Goal: Task Accomplishment & Management: Complete application form

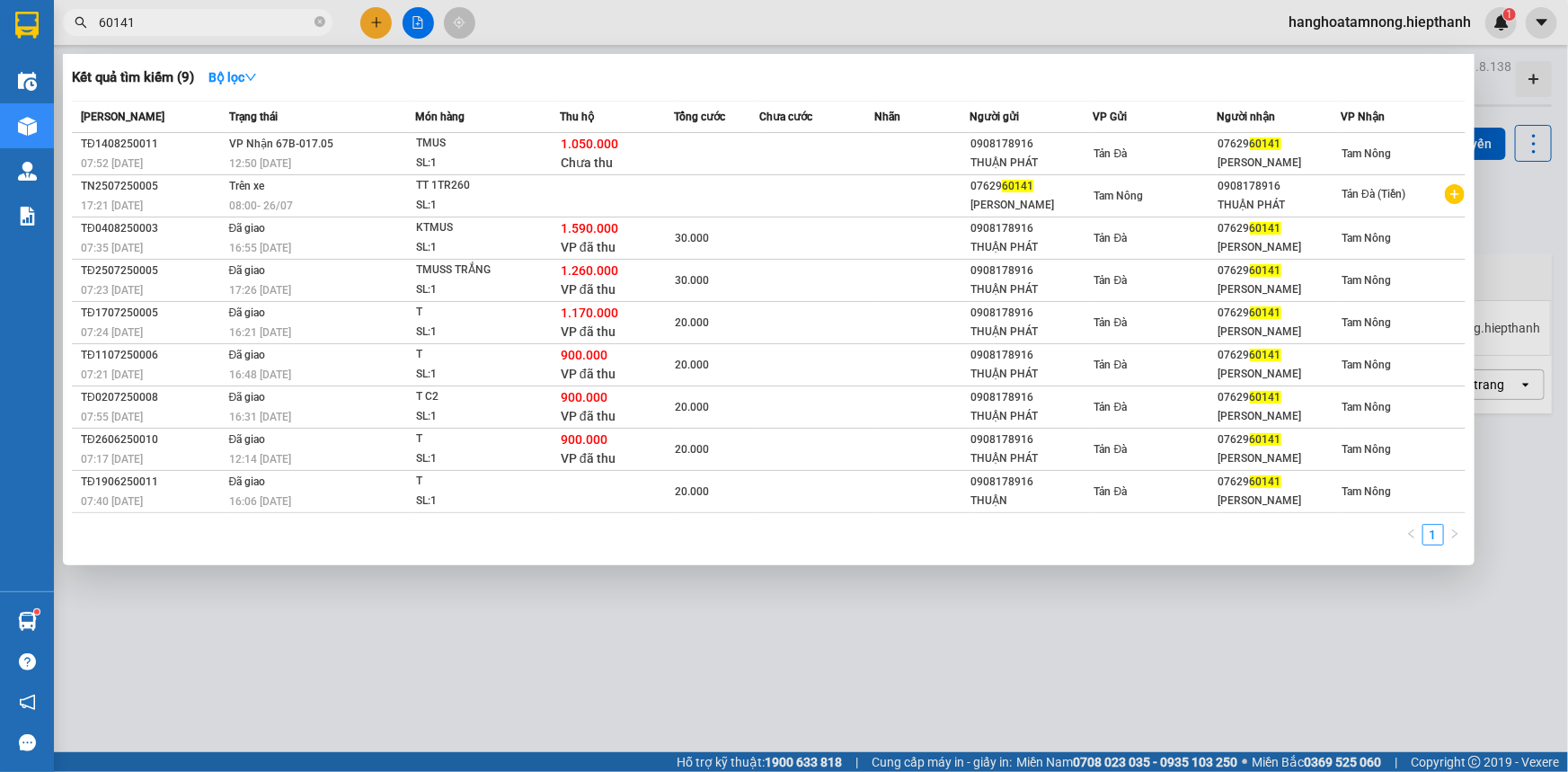
click at [190, 21] on input "60141" at bounding box center [204, 23] width 212 height 20
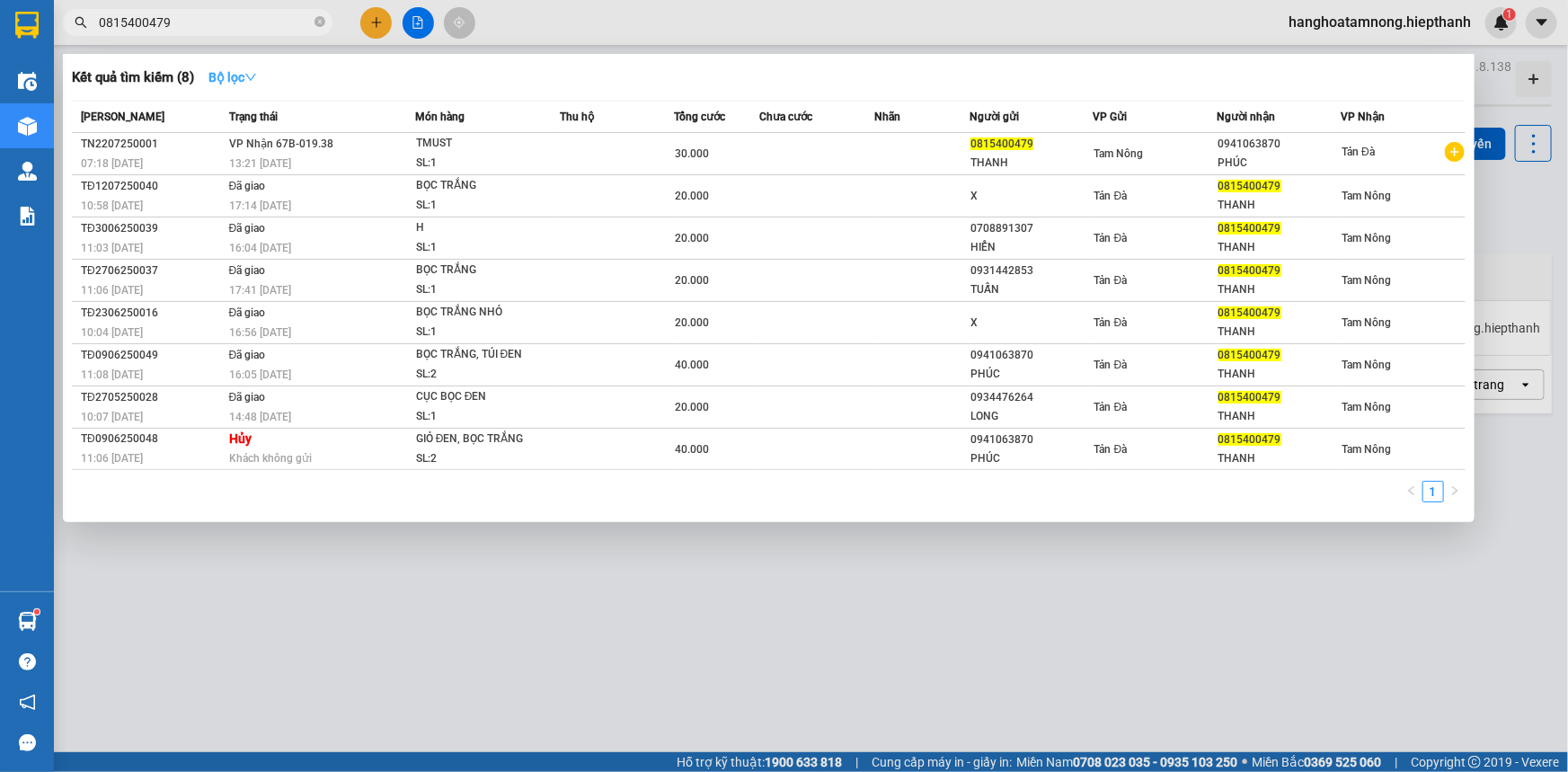
type input "0815400479"
click at [223, 77] on strong "Bộ lọc" at bounding box center [233, 78] width 49 height 14
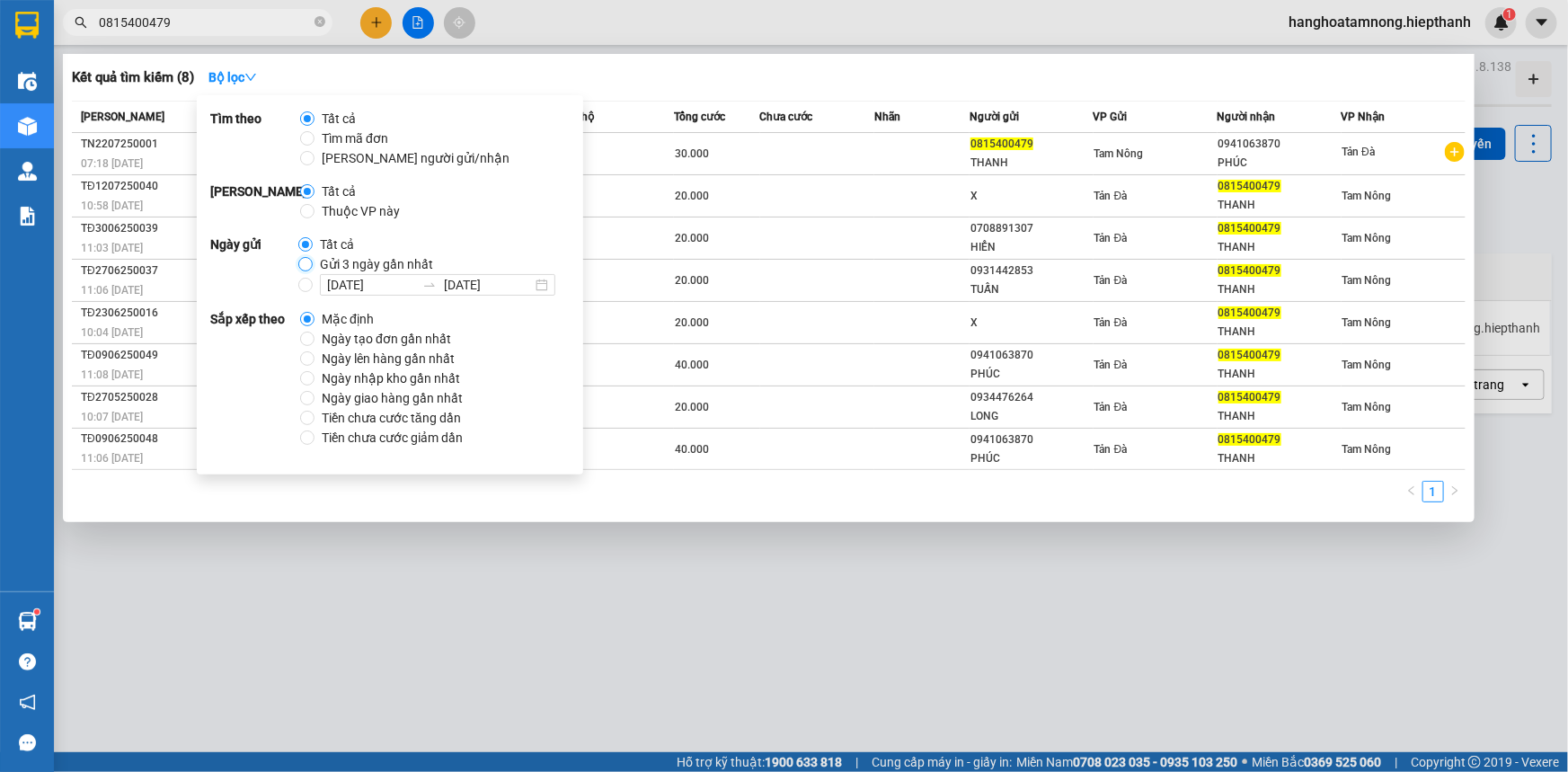
click at [299, 259] on input "Gửi 3 ngày gần nhất" at bounding box center [305, 265] width 14 height 14
radio input "true"
radio input "false"
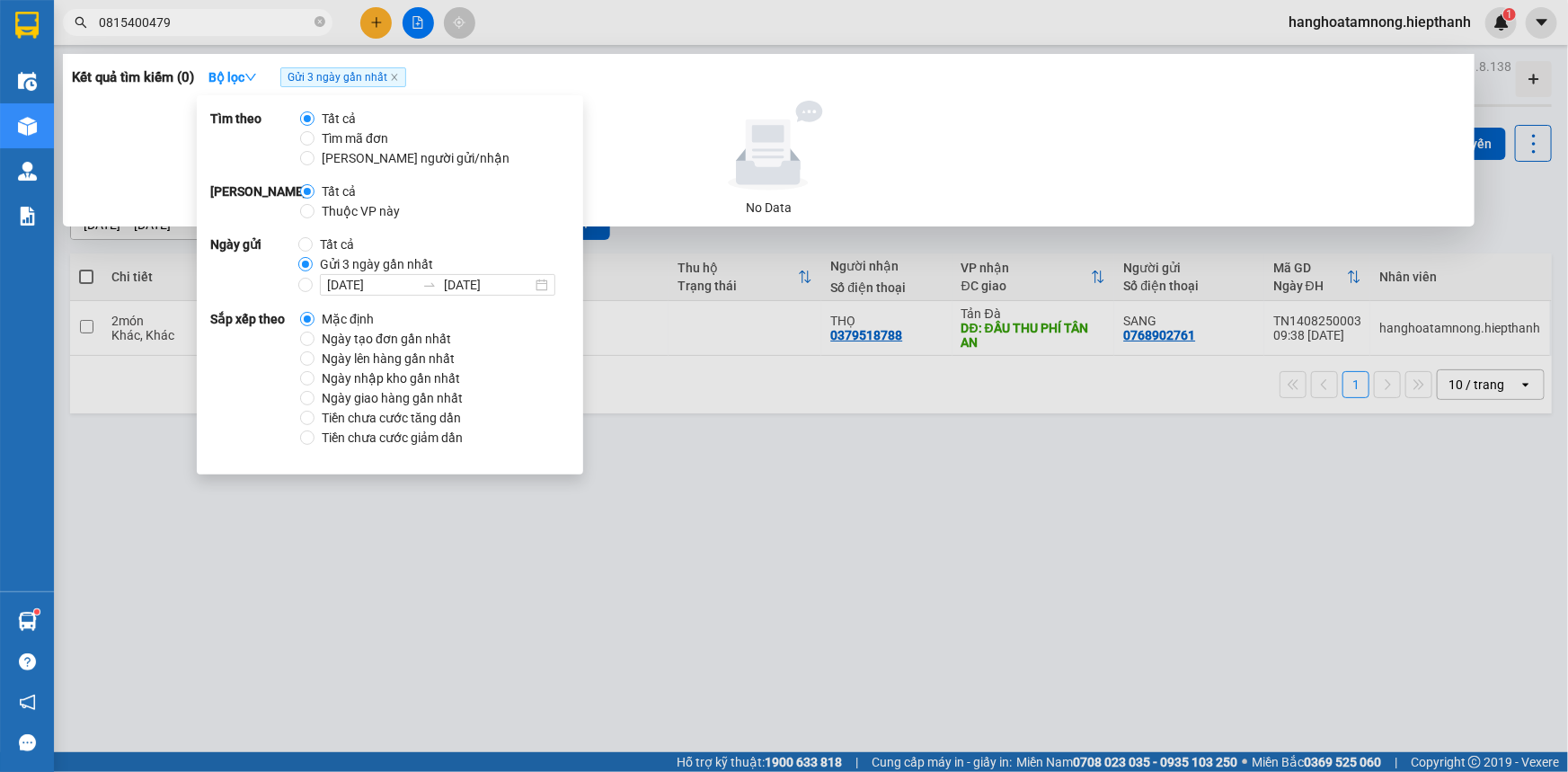
click at [669, 77] on div "Kết quả tìm kiếm ( 0 ) Bộ lọc Gửi 3 ngày gần nhất" at bounding box center [769, 78] width 1394 height 29
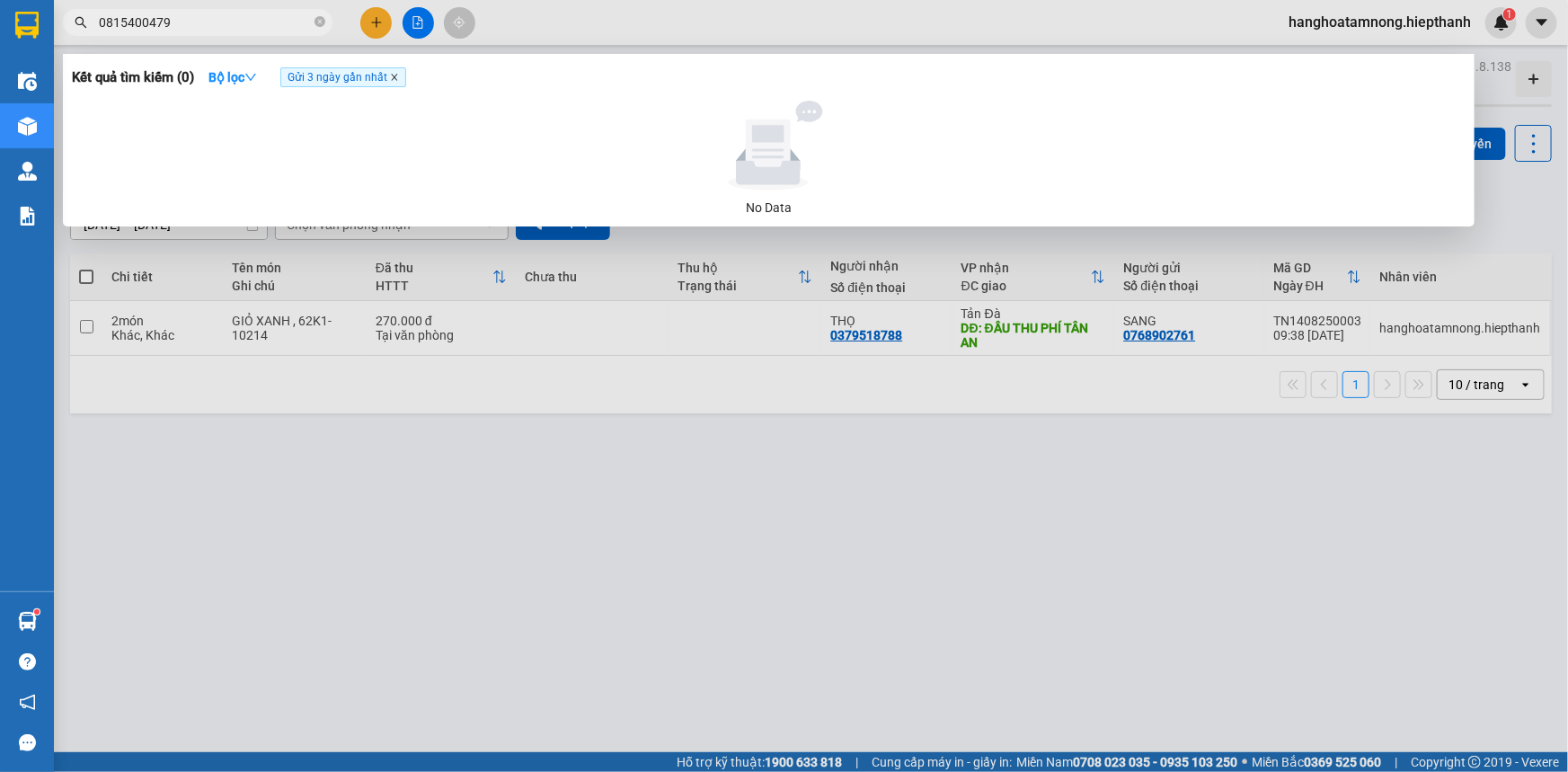
click at [398, 75] on icon "close" at bounding box center [394, 78] width 9 height 9
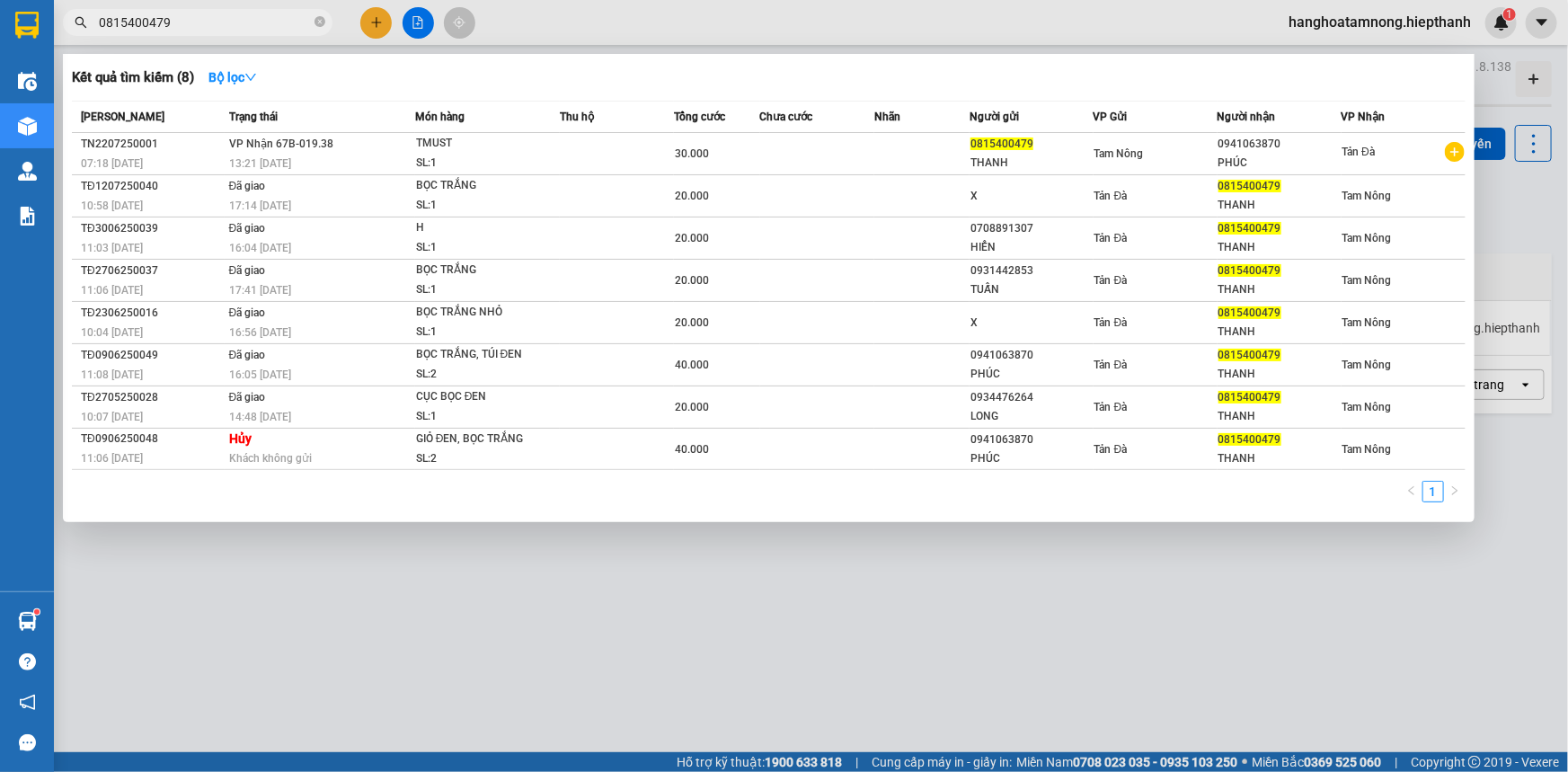
click at [199, 23] on input "0815400479" at bounding box center [204, 23] width 212 height 20
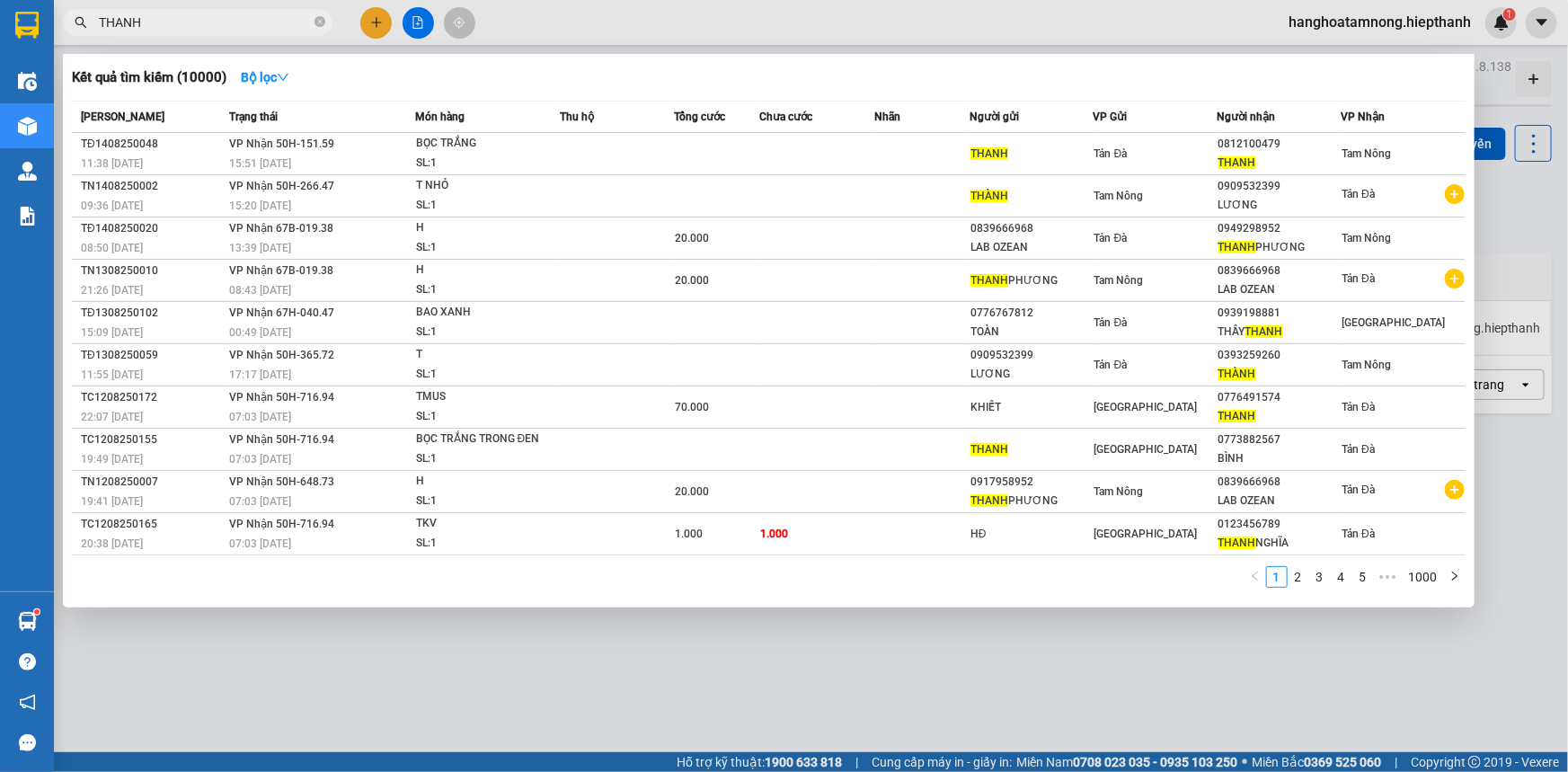
click at [222, 26] on input "THANH" at bounding box center [204, 23] width 212 height 20
type input "THANH"
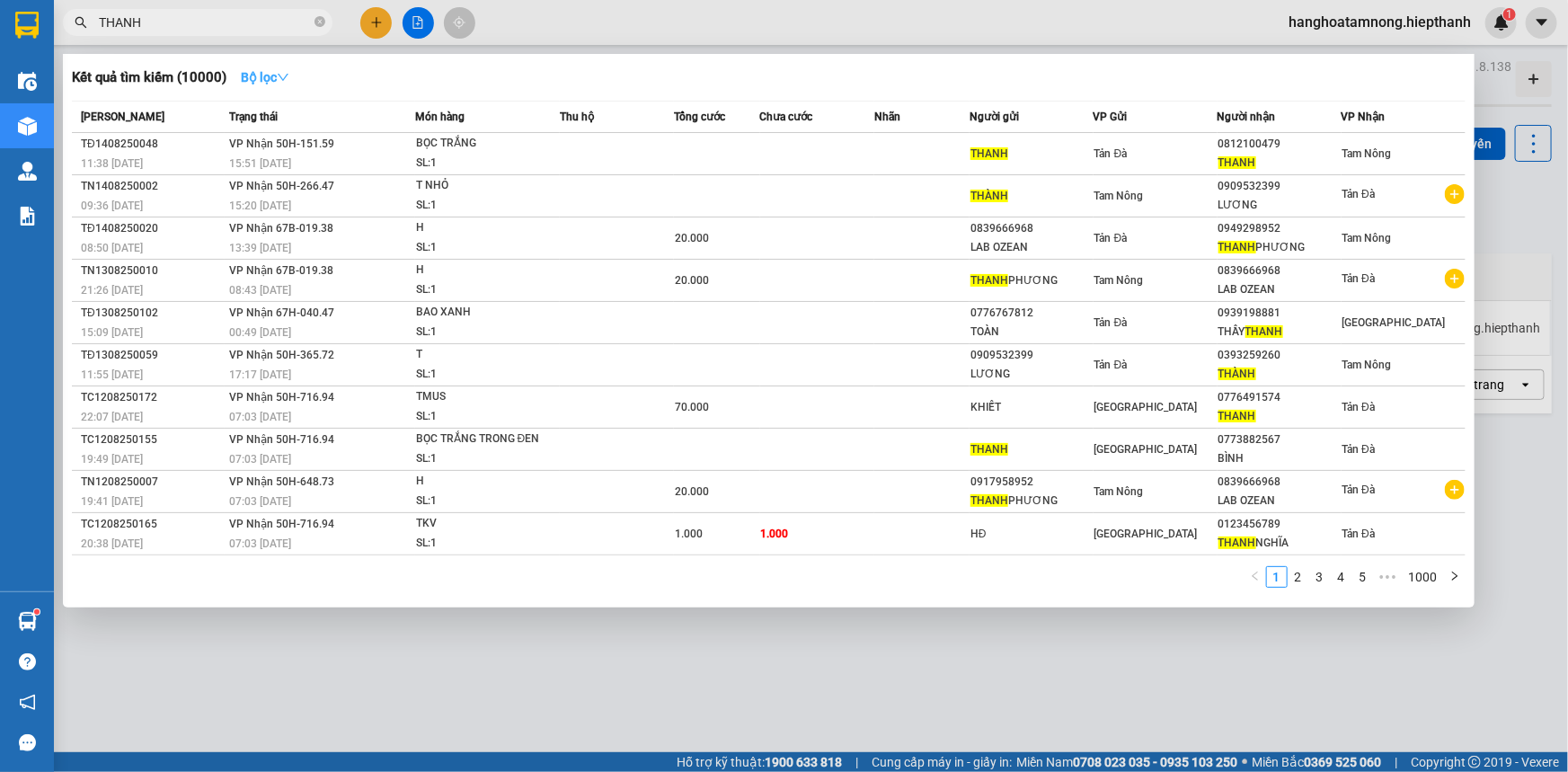
click at [279, 81] on strong "Bộ lọc" at bounding box center [265, 78] width 49 height 14
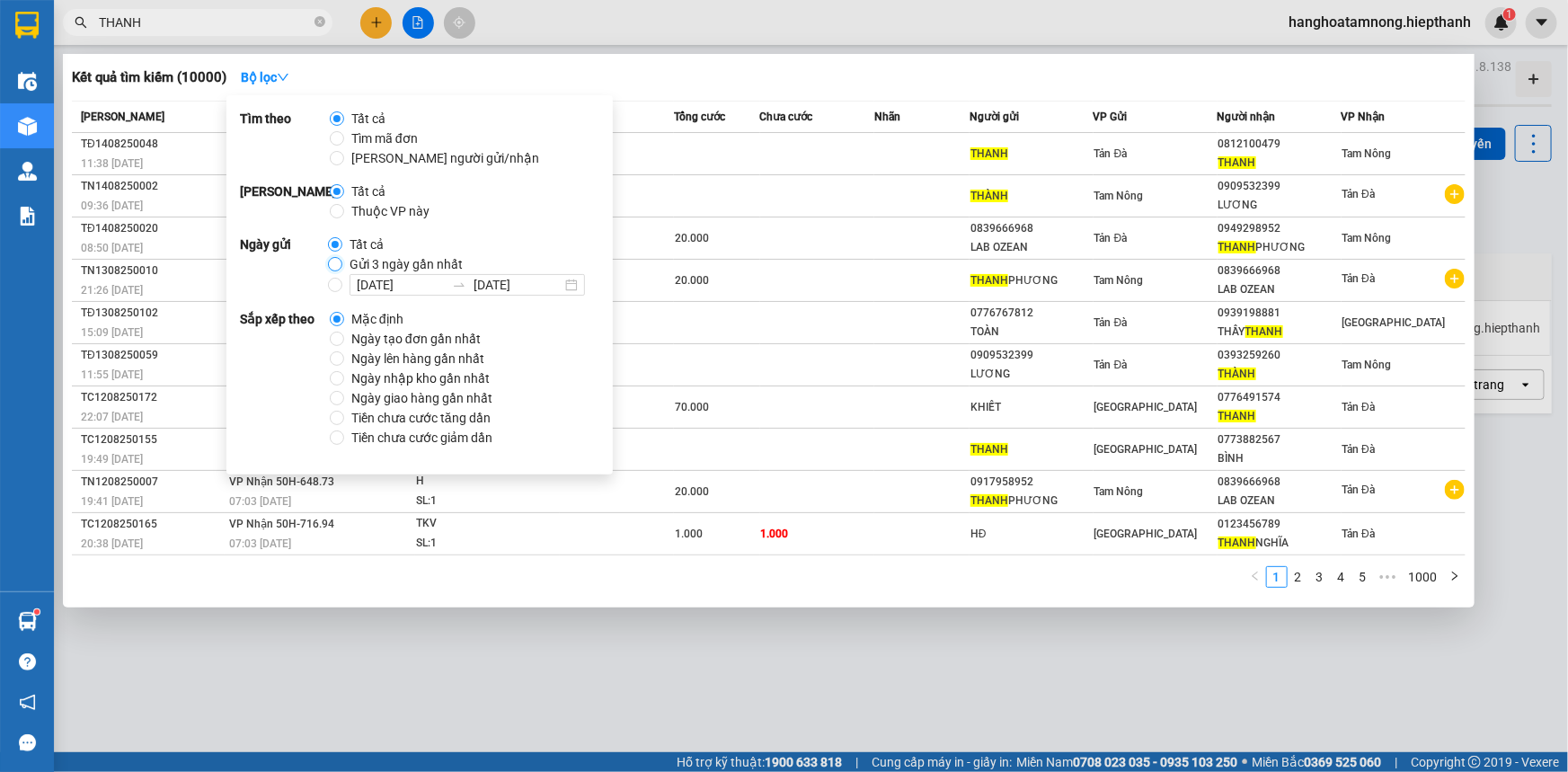
click at [332, 263] on input "Gửi 3 ngày gần nhất" at bounding box center [335, 265] width 14 height 14
radio input "true"
radio input "false"
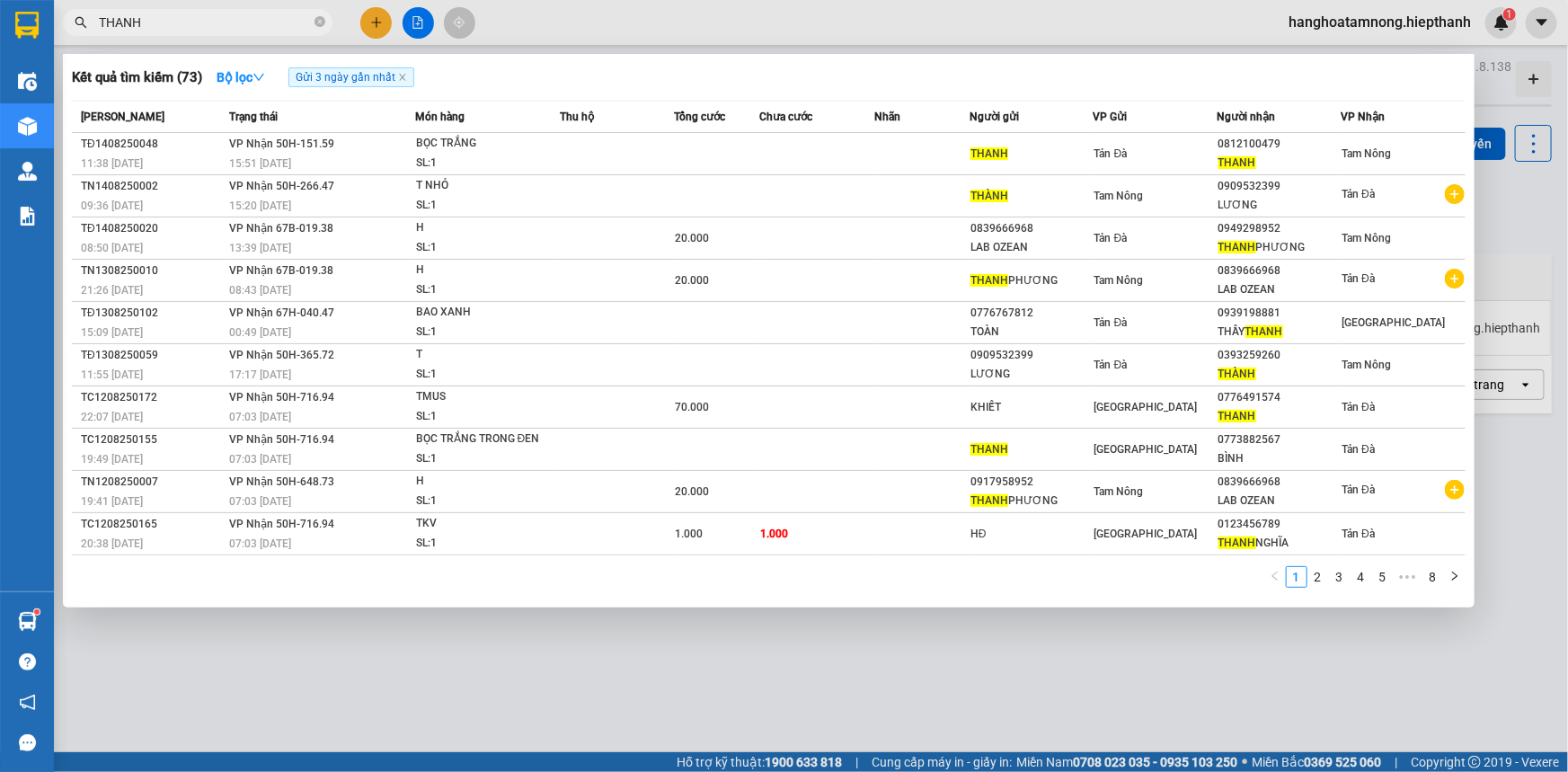
click at [1056, 71] on div "Kết quả tìm kiếm ( 73 ) Bộ lọc Gửi 3 ngày gần nhất" at bounding box center [769, 78] width 1394 height 29
click at [197, 13] on input "THANH" at bounding box center [204, 23] width 212 height 20
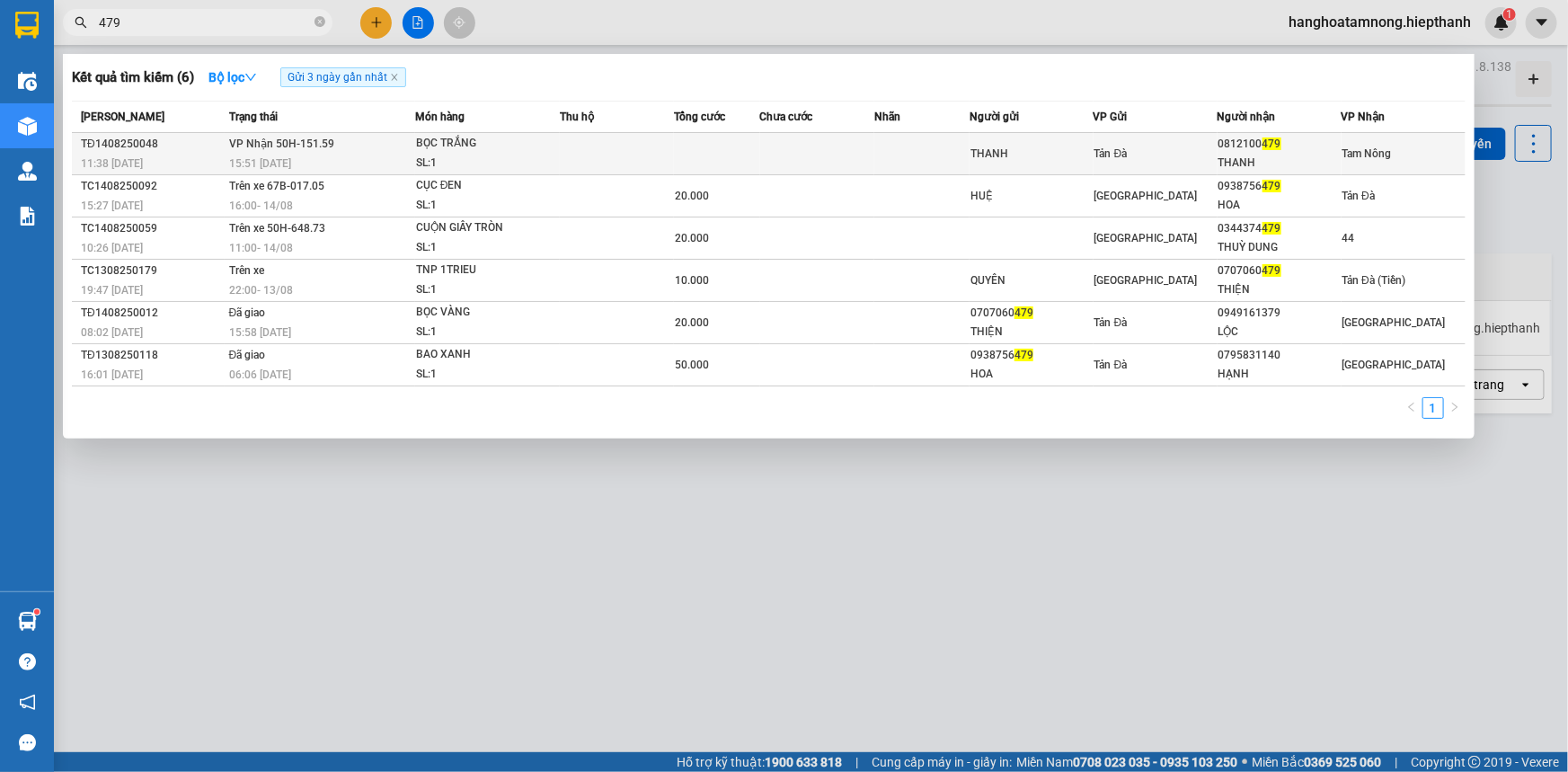
type input "479"
click at [1266, 160] on div "THANH" at bounding box center [1279, 163] width 122 height 19
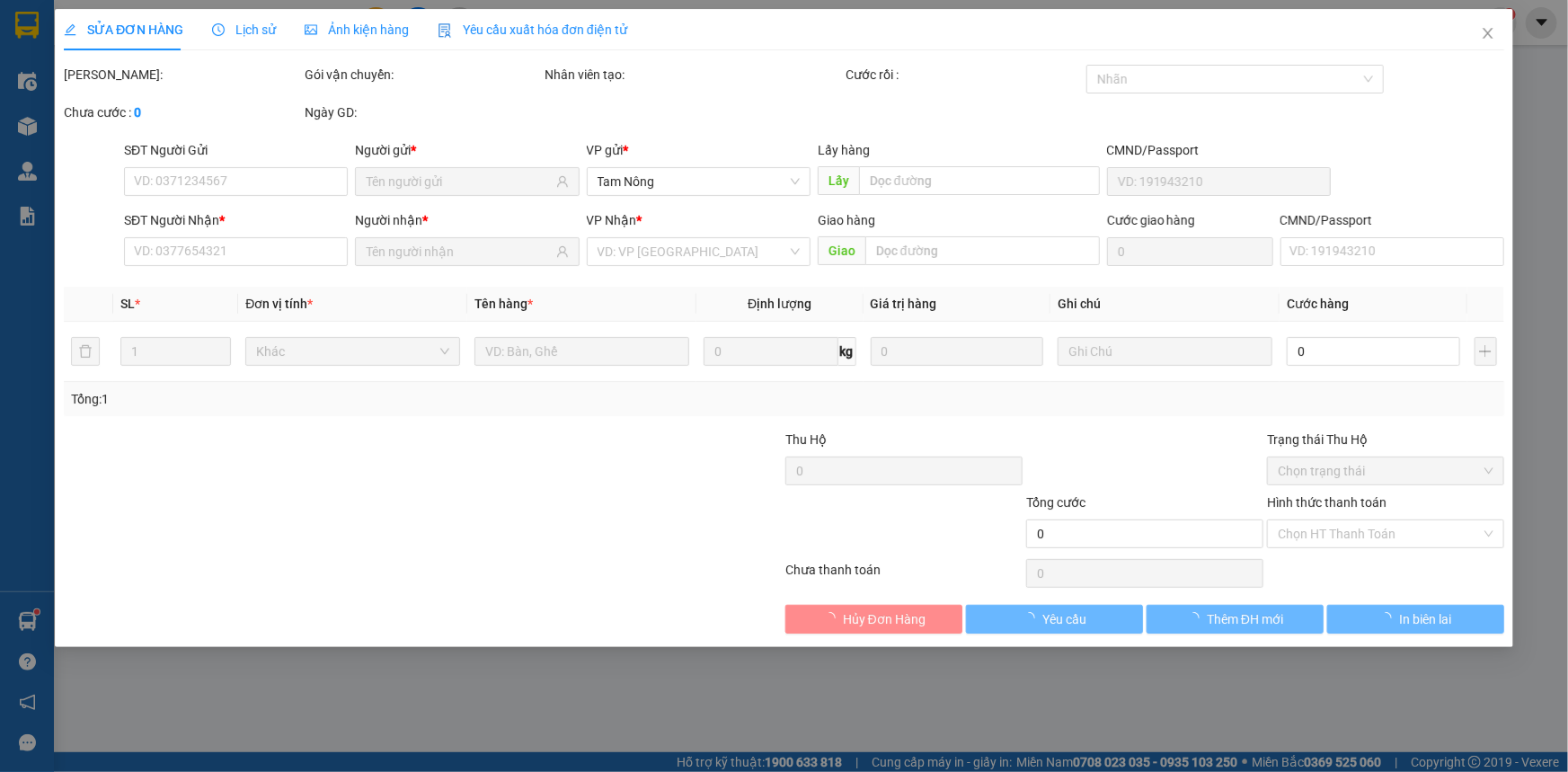
type input "THANH"
type input "0812100479"
type input "THANH"
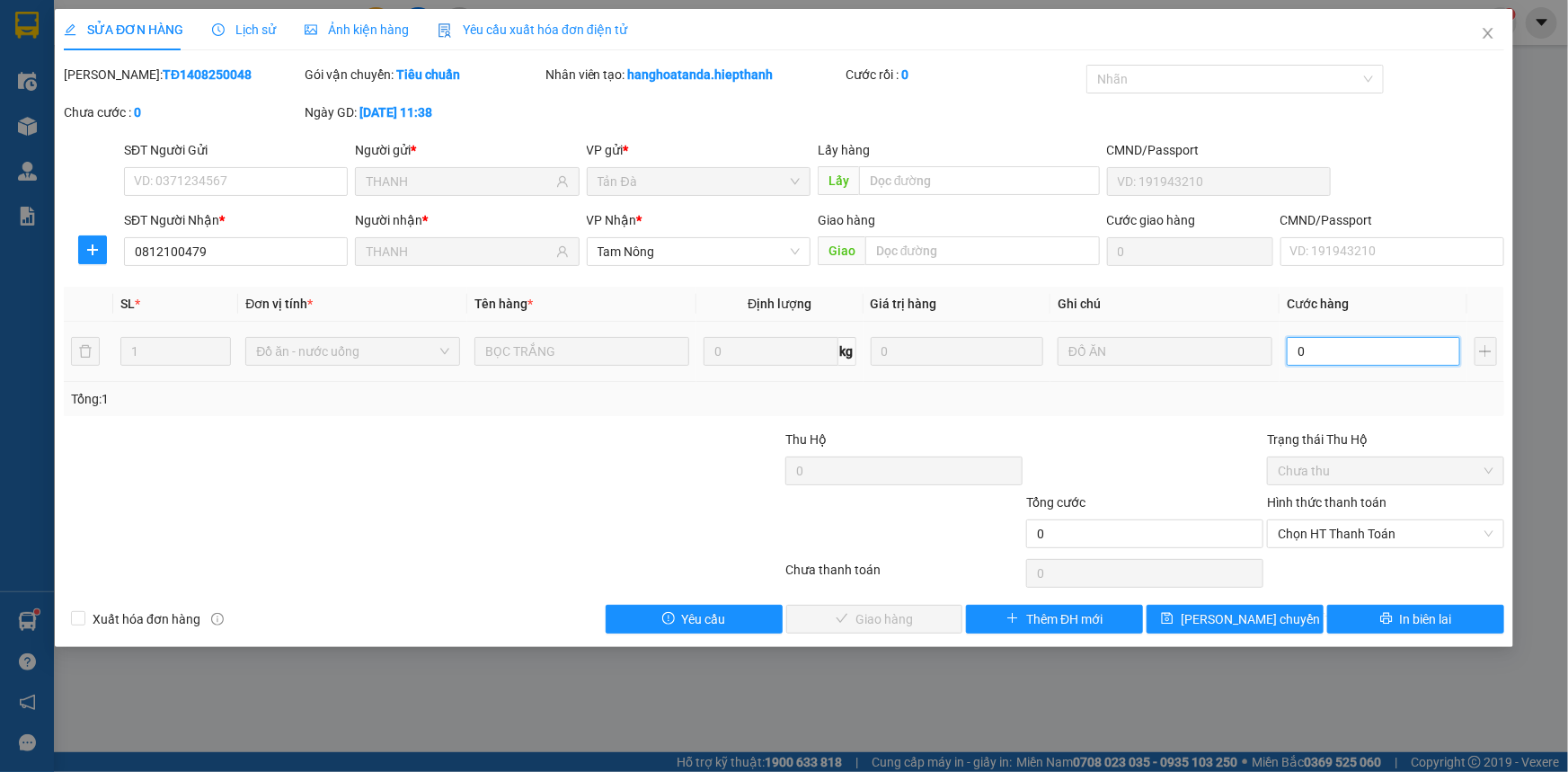
click at [1387, 346] on input "0" at bounding box center [1373, 351] width 173 height 29
type input "2"
type input "20"
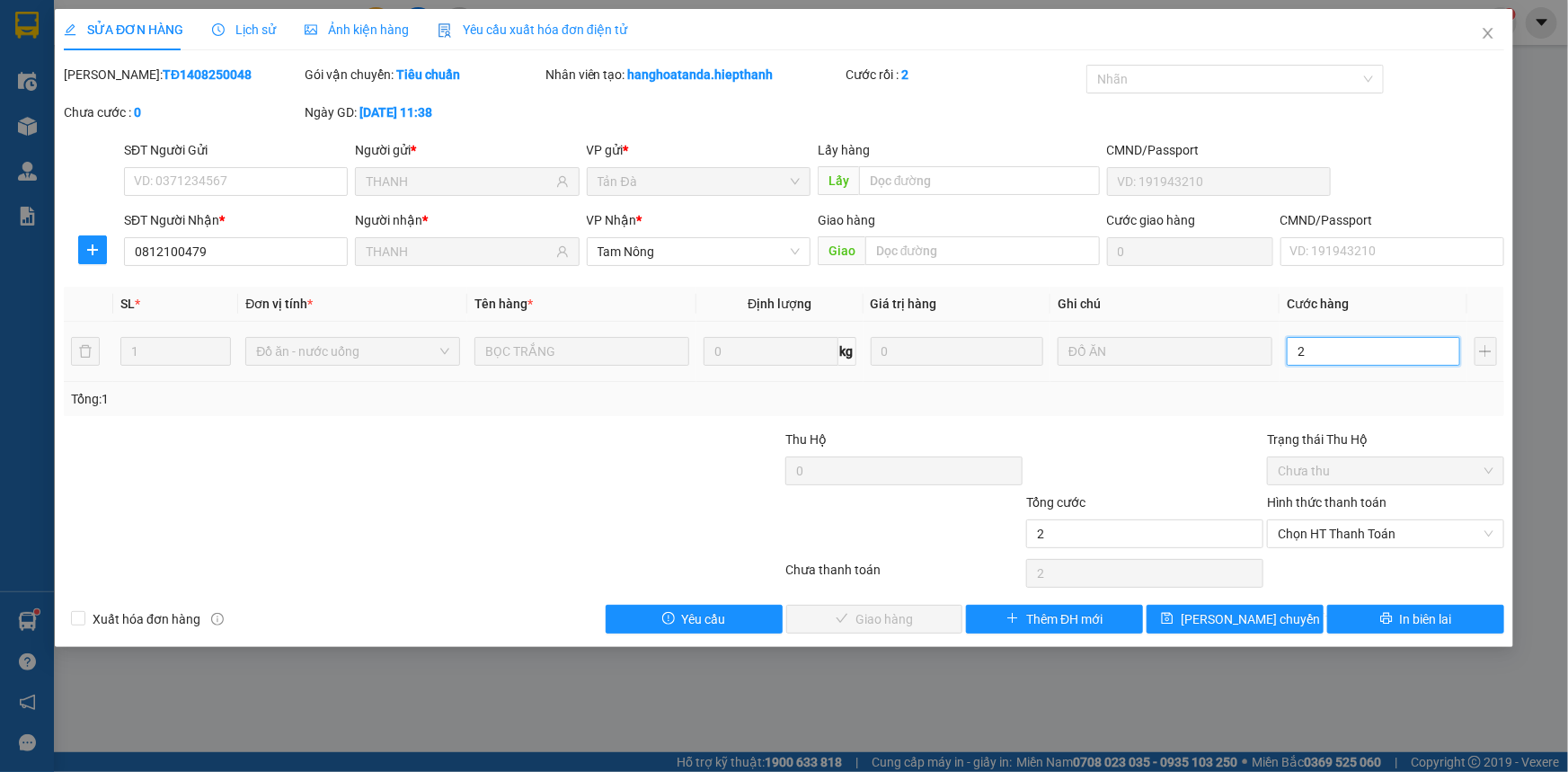
type input "20"
click at [1357, 525] on span "Chọn HT Thanh Toán" at bounding box center [1385, 534] width 216 height 27
type input "20"
type input "20.000"
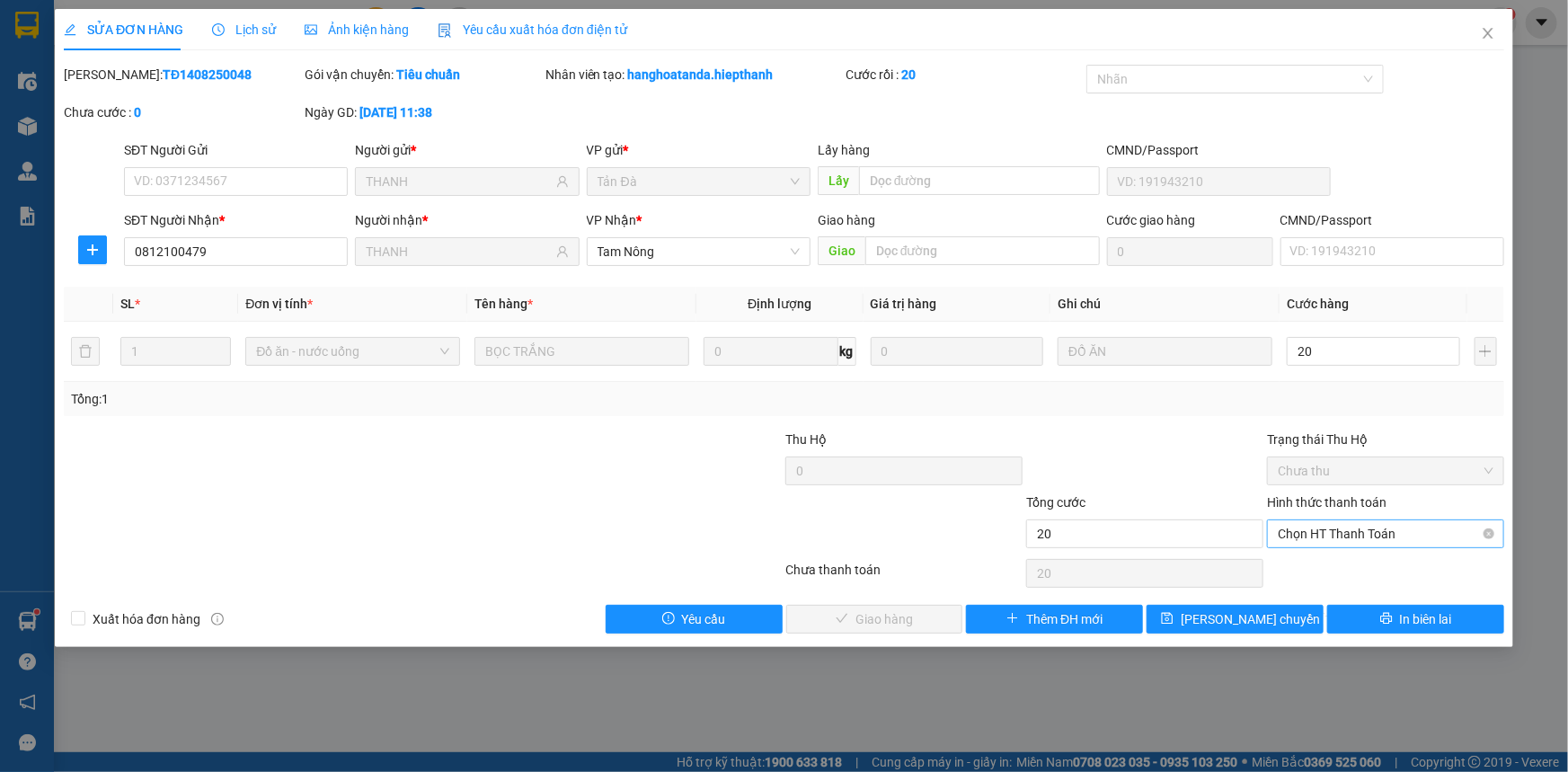
type input "20.000"
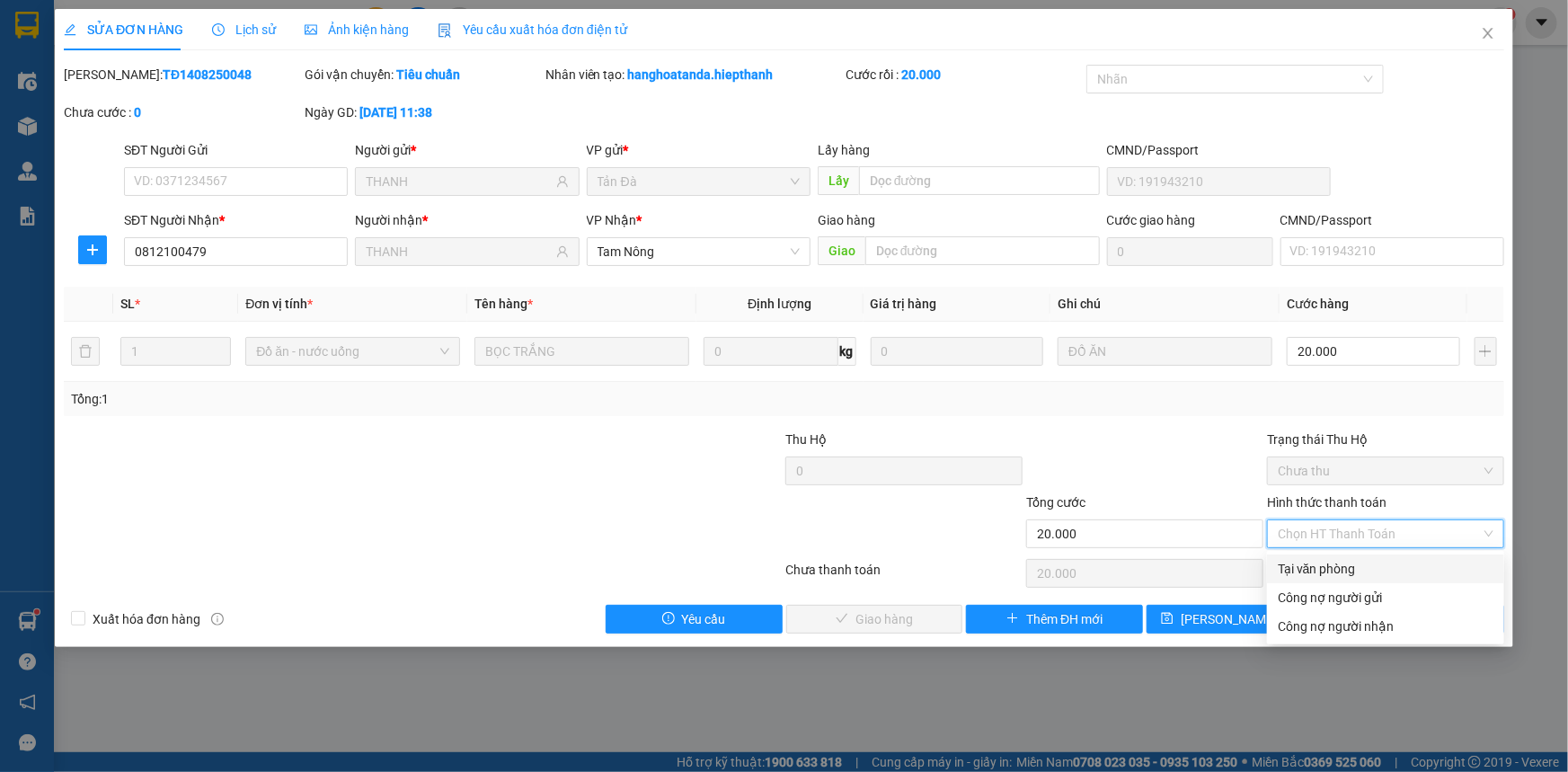
click at [1350, 565] on div "Tại văn phòng" at bounding box center [1385, 569] width 216 height 20
type input "0"
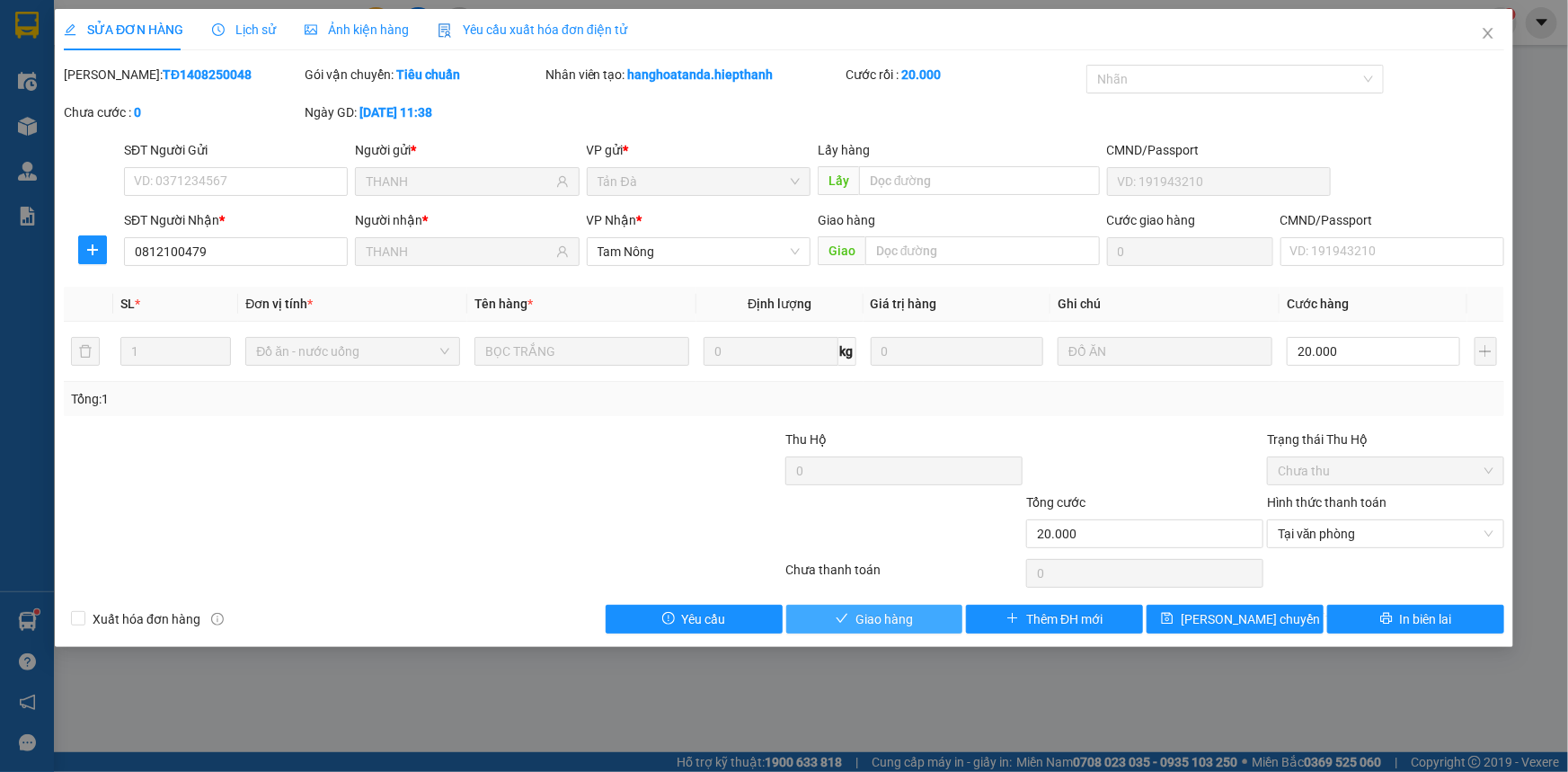
click at [888, 622] on span "Giao hàng" at bounding box center [885, 619] width 58 height 20
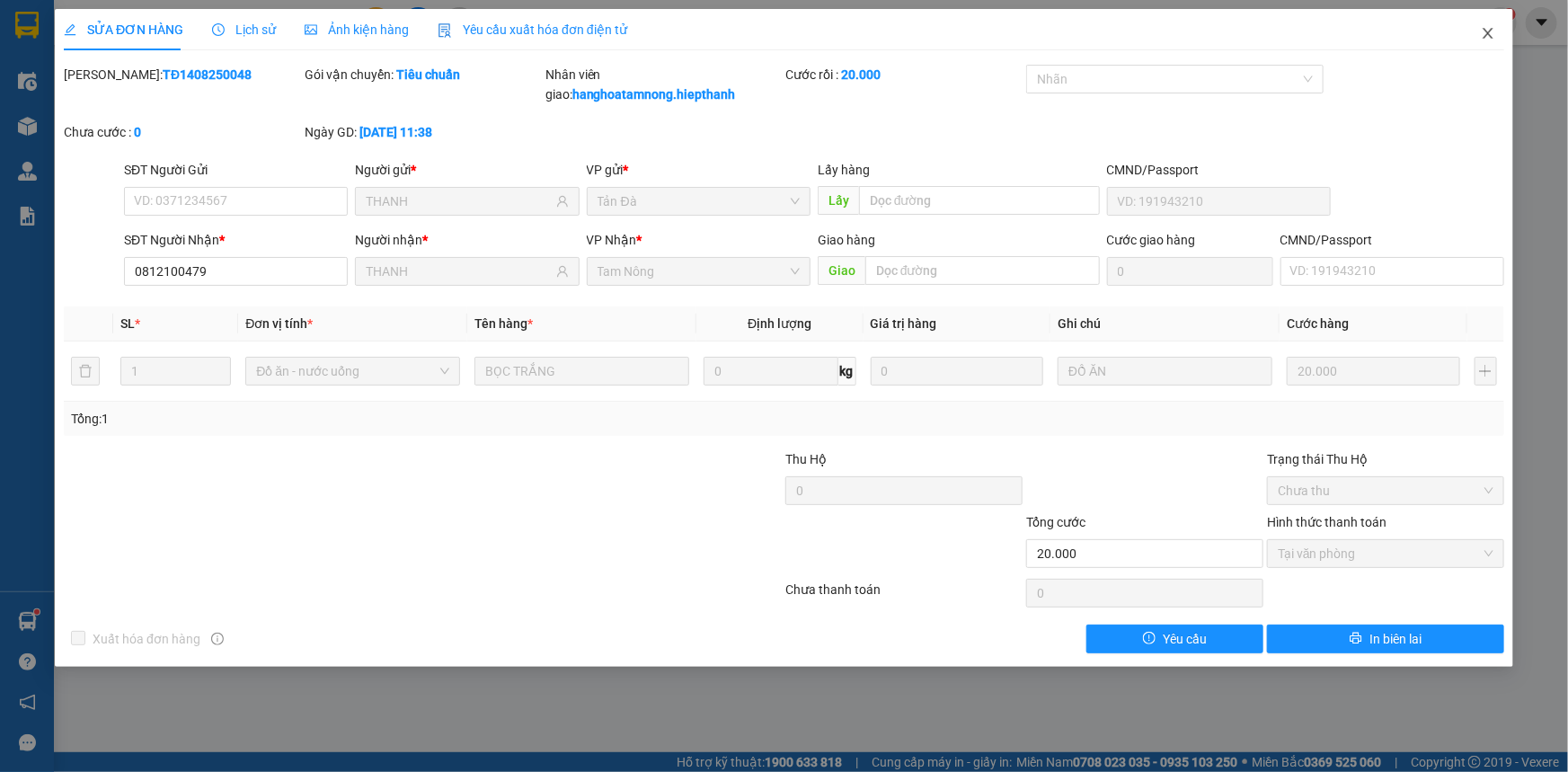
click at [1489, 27] on icon "close" at bounding box center [1488, 33] width 14 height 14
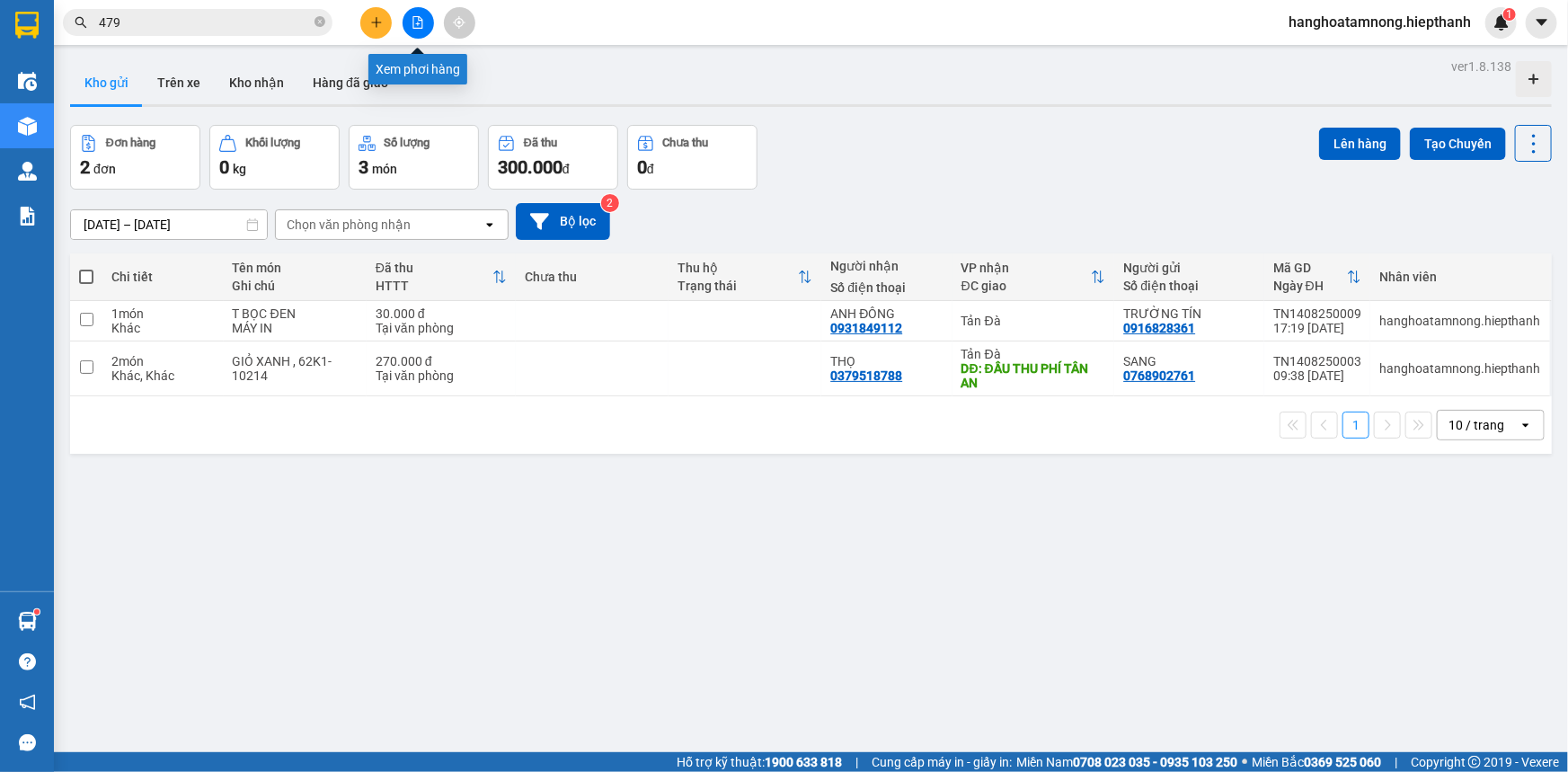
click at [427, 26] on button at bounding box center [418, 23] width 32 height 32
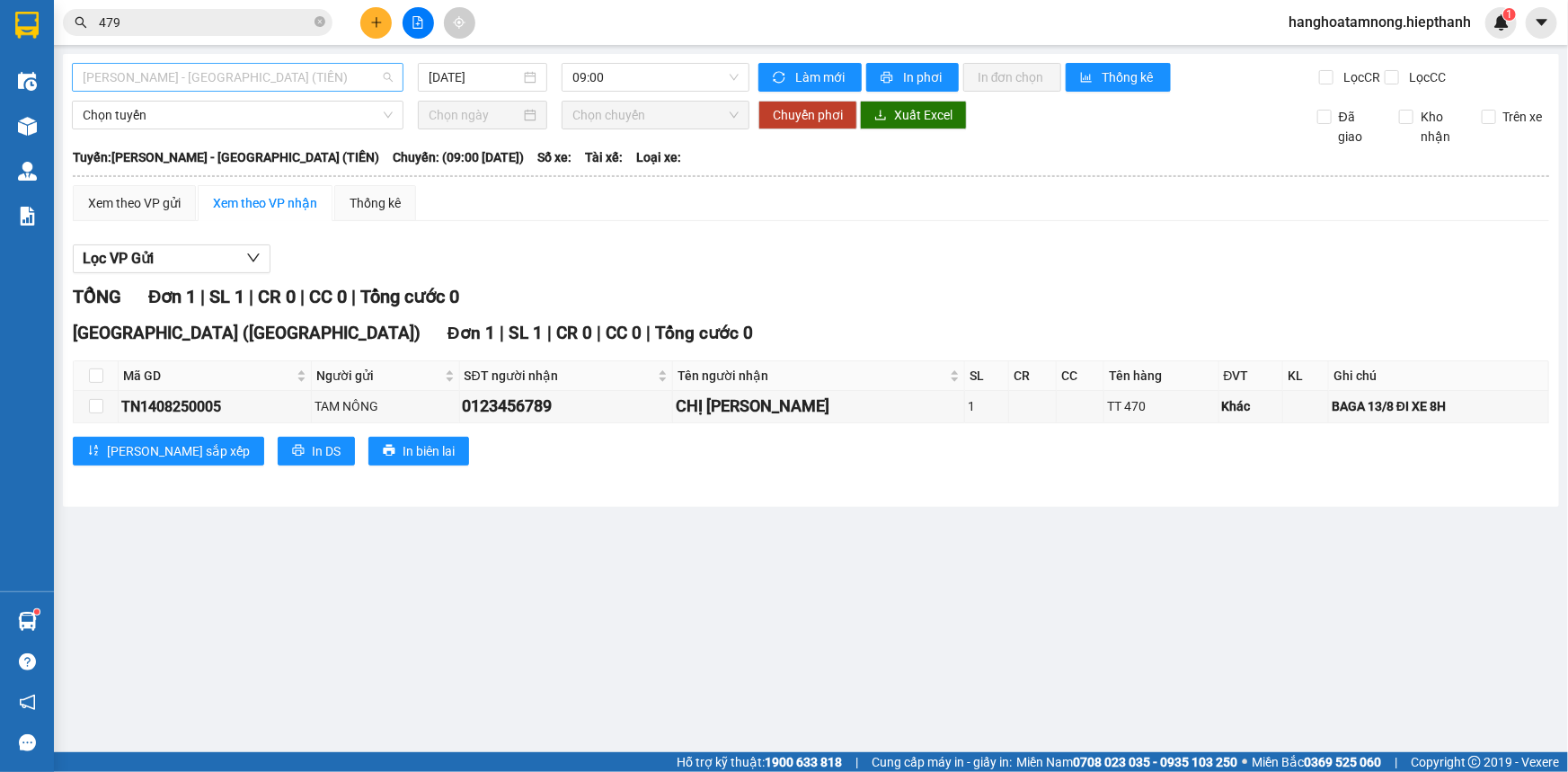
click at [310, 82] on span "[PERSON_NAME] - [GEOGRAPHIC_DATA] (TIỀN)" at bounding box center [237, 78] width 310 height 27
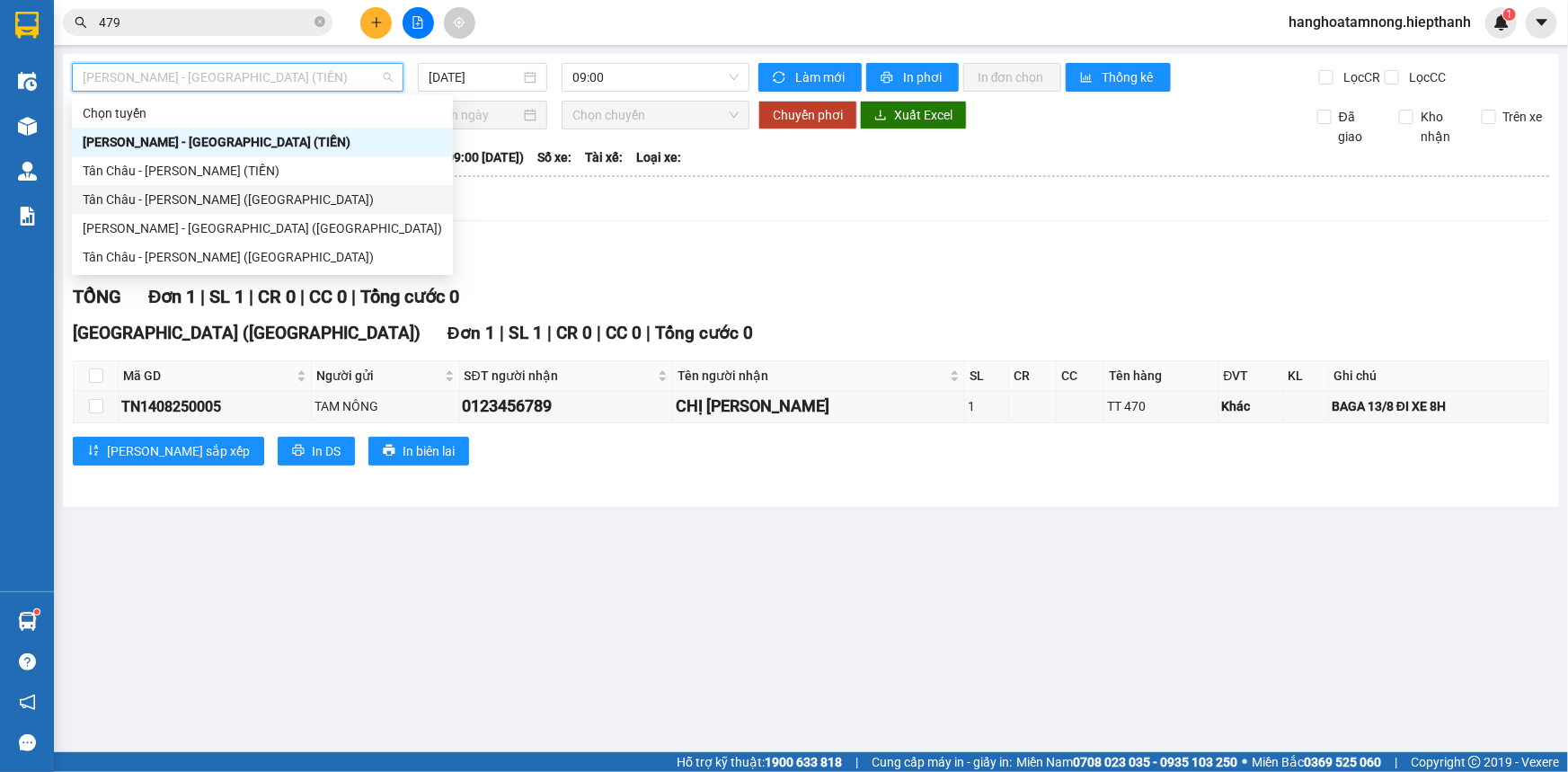
click at [605, 267] on div "Lọc VP Gửi" at bounding box center [811, 259] width 1476 height 30
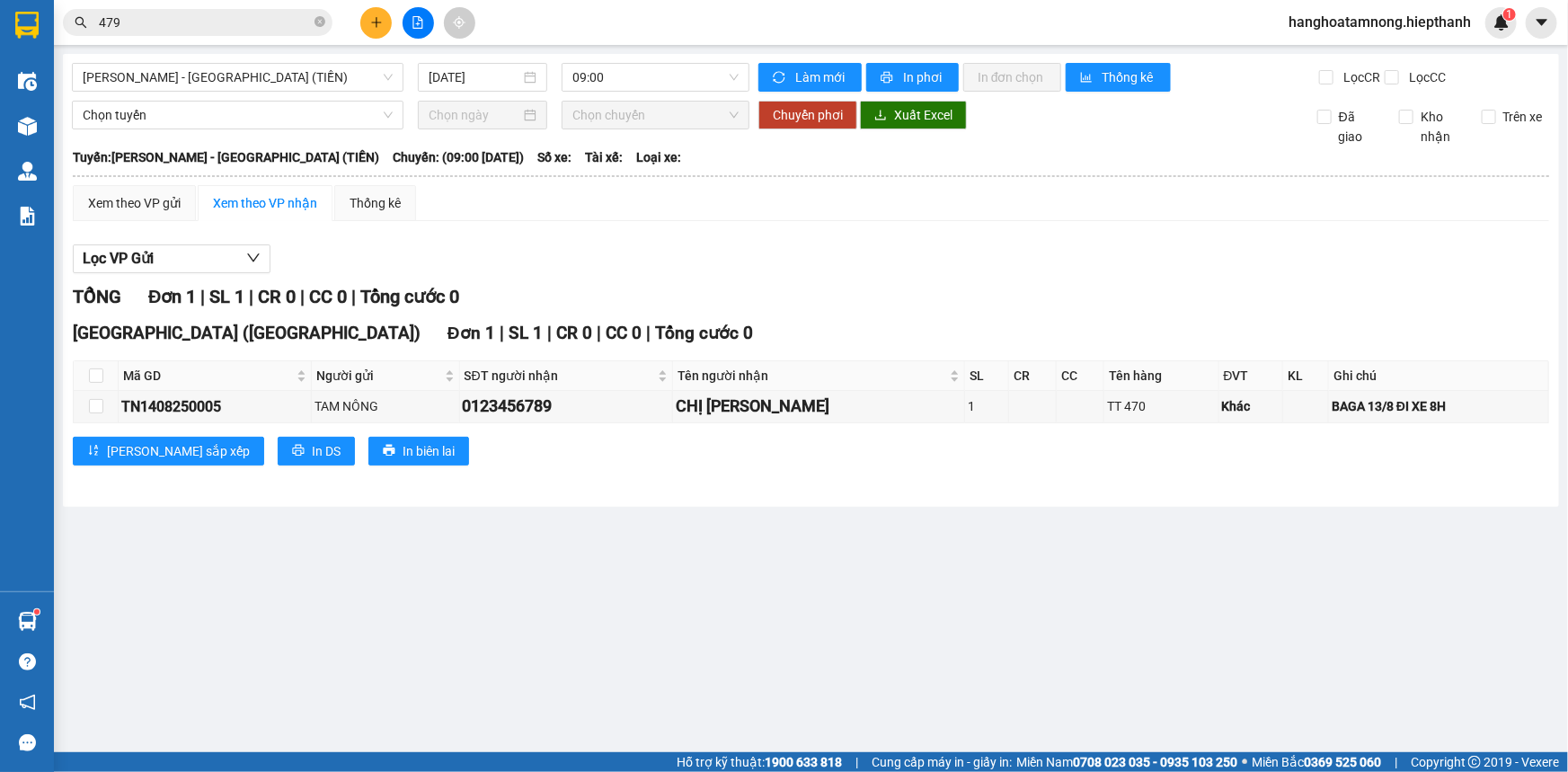
click at [296, 52] on main "[GEOGRAPHIC_DATA] - [GEOGRAPHIC_DATA] (TIỀN) [DATE] 09:00 Làm mới In phơi In đơ…" at bounding box center [784, 376] width 1568 height 752
click at [283, 74] on span "[PERSON_NAME] - [GEOGRAPHIC_DATA] (TIỀN)" at bounding box center [237, 78] width 310 height 27
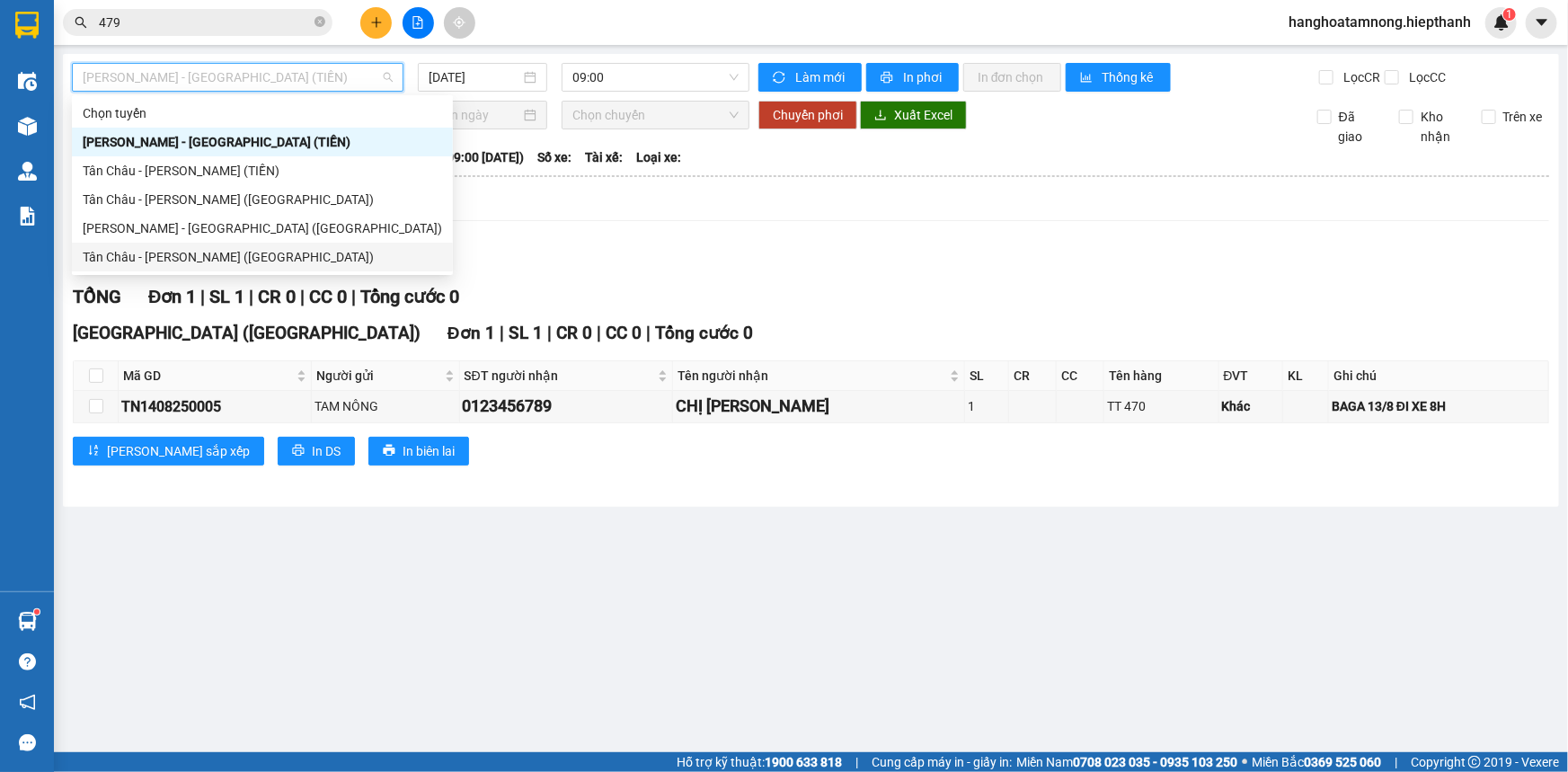
click at [88, 252] on div "Tân Châu - [PERSON_NAME] ([GEOGRAPHIC_DATA])" at bounding box center [263, 257] width 359 height 20
type input "[DATE]"
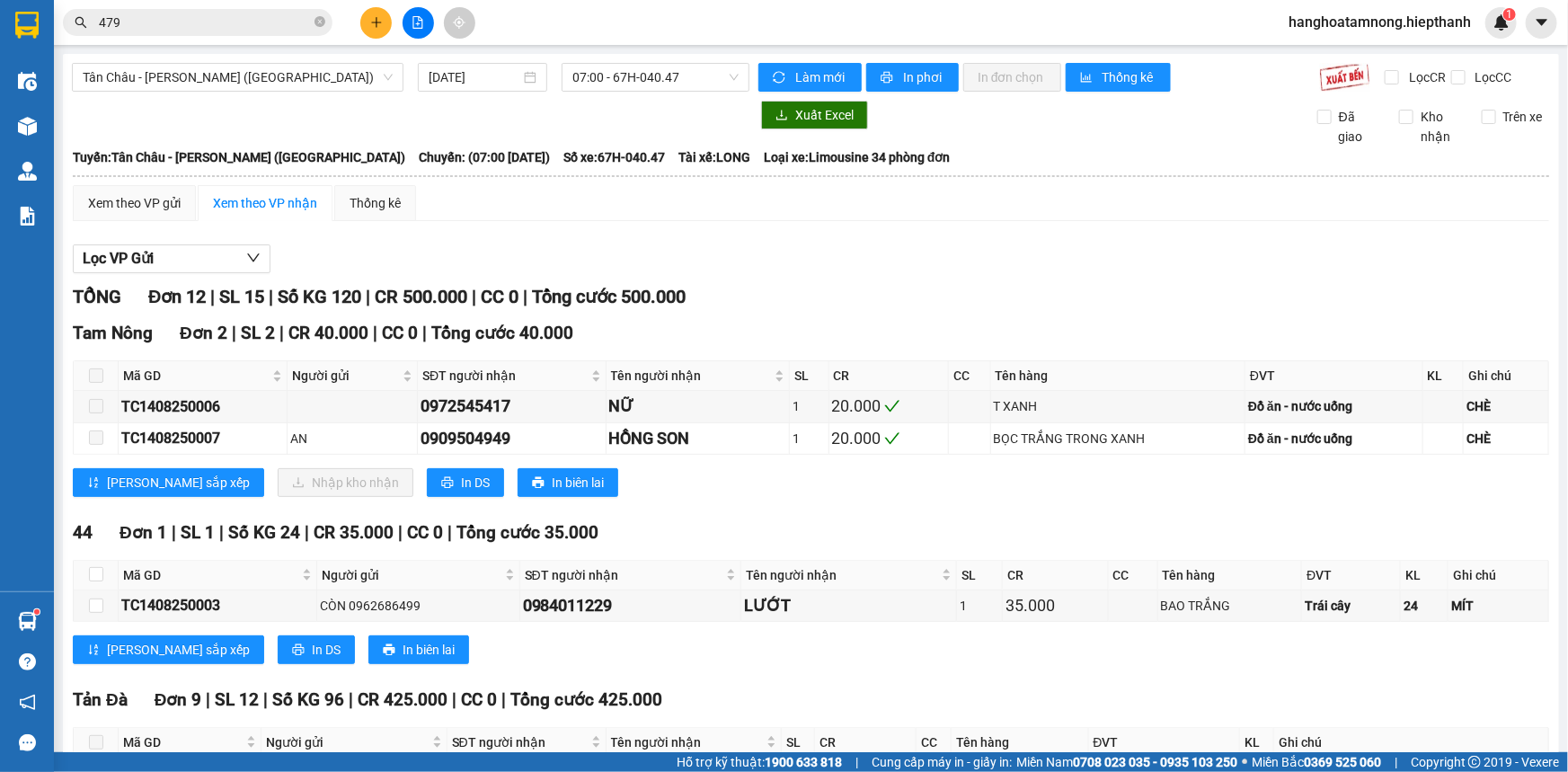
click at [844, 263] on div "Lọc VP Gửi" at bounding box center [811, 259] width 1476 height 30
